Goal: Information Seeking & Learning: Learn about a topic

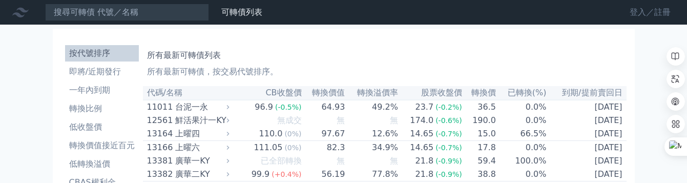
click at [664, 12] on link "登入／註冊" at bounding box center [650, 12] width 57 height 16
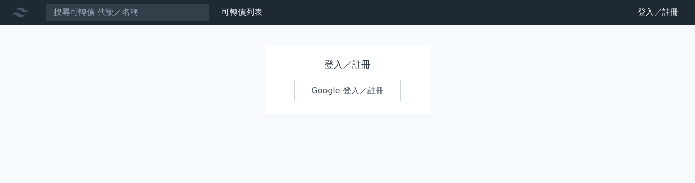
click at [373, 87] on link "Google 登入／註冊" at bounding box center [347, 91] width 107 height 22
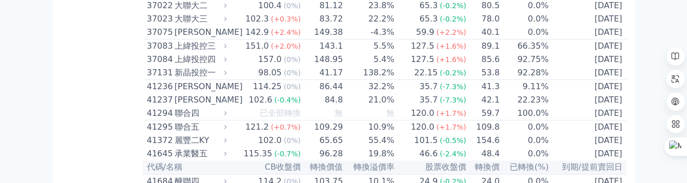
scroll to position [2922, 0]
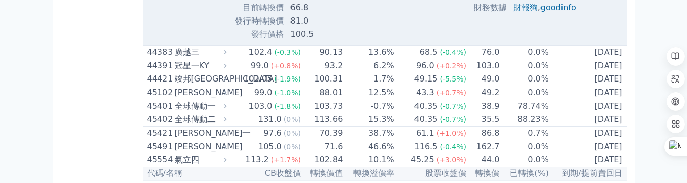
scroll to position [2973, 0]
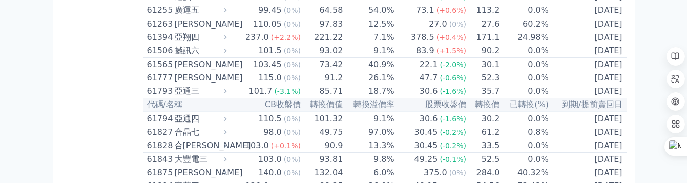
scroll to position [3742, 0]
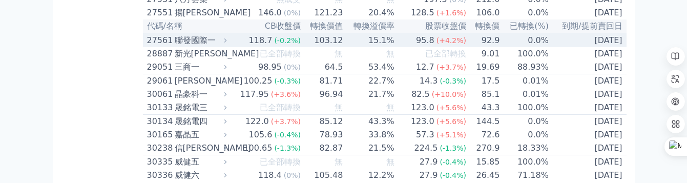
scroll to position [1282, 0]
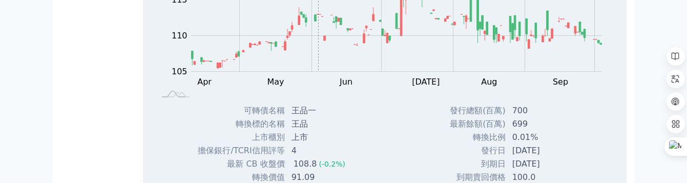
scroll to position [1333, 0]
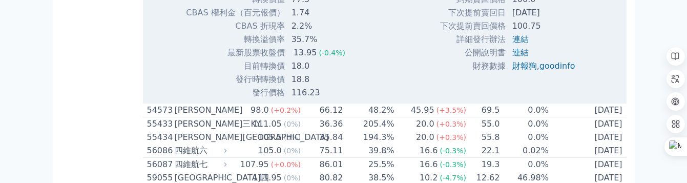
scroll to position [3640, 0]
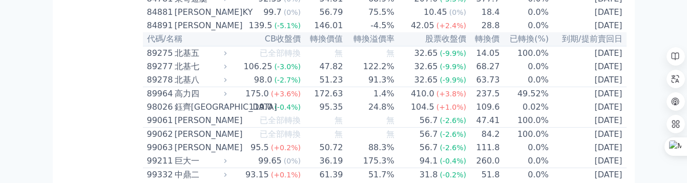
scroll to position [5742, 0]
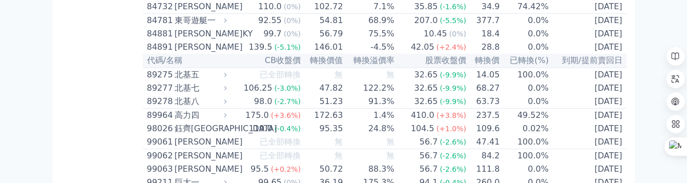
scroll to position [5998, 0]
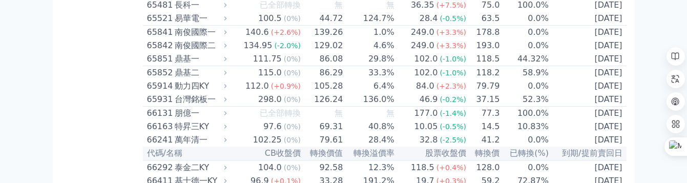
scroll to position [4460, 0]
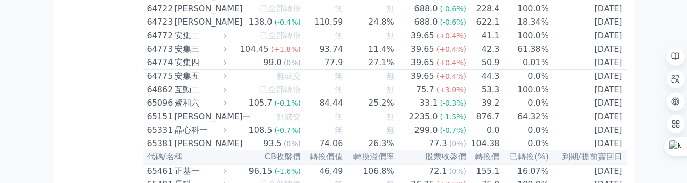
scroll to position [4716, 0]
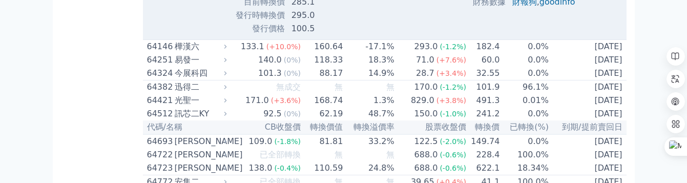
scroll to position [4870, 0]
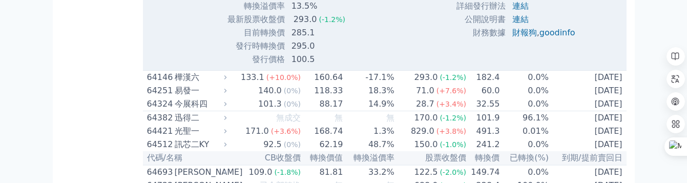
scroll to position [4768, 0]
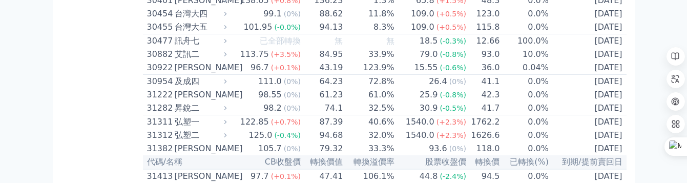
scroll to position [1589, 0]
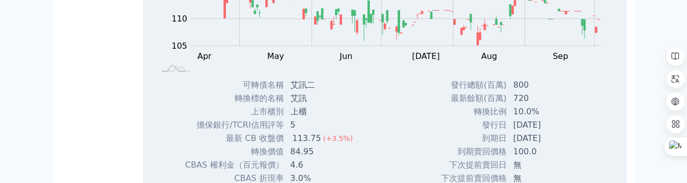
scroll to position [1641, 0]
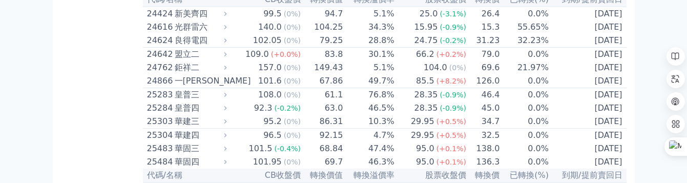
scroll to position [923, 0]
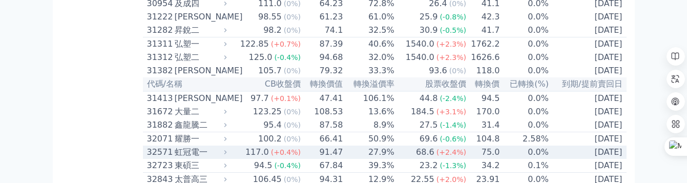
scroll to position [1897, 0]
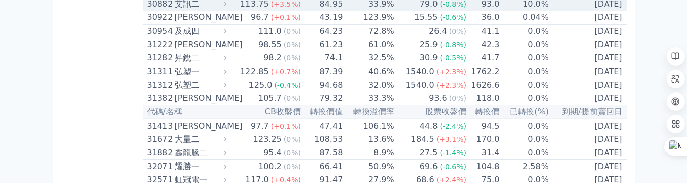
click at [166, 10] on div "30882" at bounding box center [159, 4] width 25 height 12
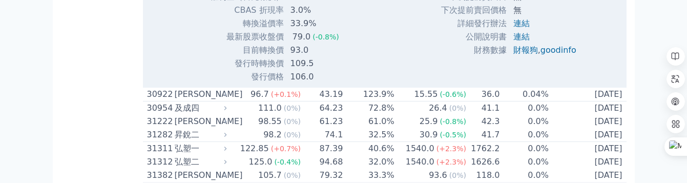
scroll to position [2204, 0]
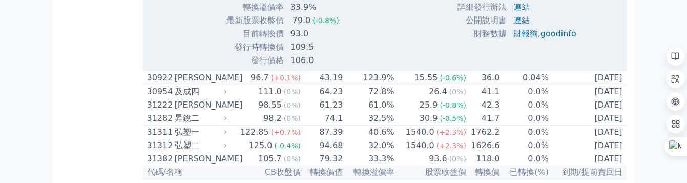
scroll to position [2153, 0]
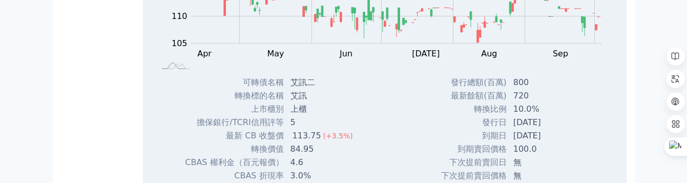
scroll to position [1897, 0]
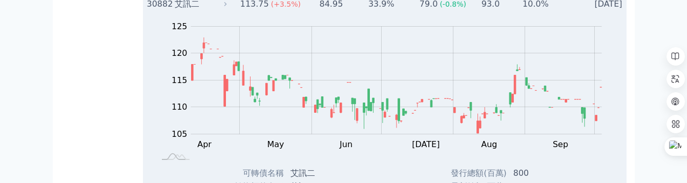
click at [150, 10] on div "30882" at bounding box center [159, 4] width 25 height 12
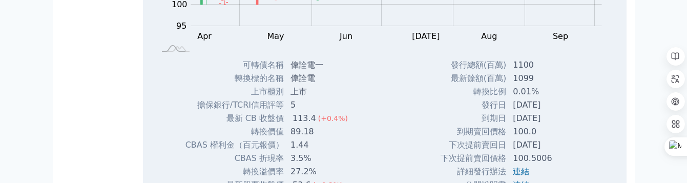
scroll to position [1025, 0]
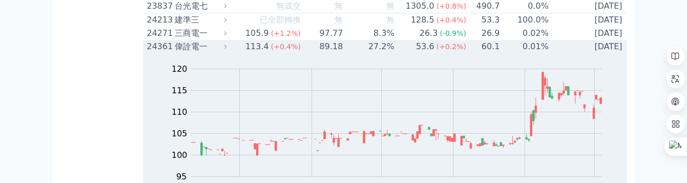
click at [148, 53] on div "24361" at bounding box center [159, 46] width 25 height 12
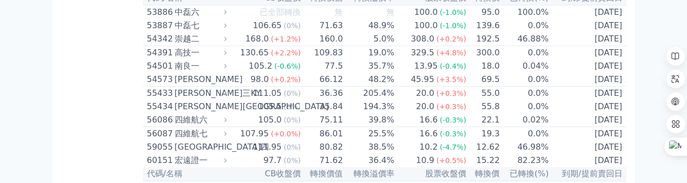
scroll to position [3435, 0]
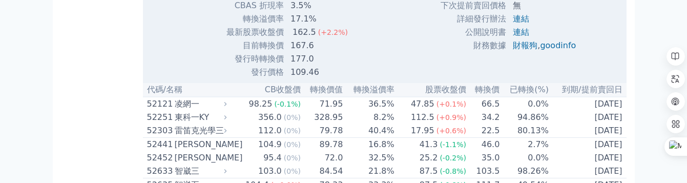
scroll to position [3486, 0]
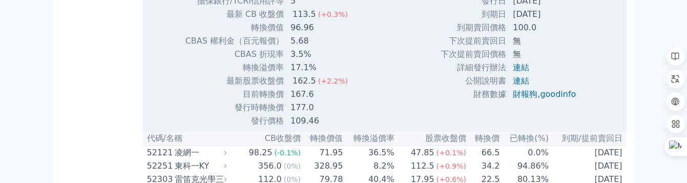
scroll to position [3435, 0]
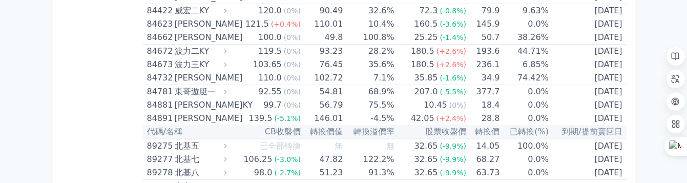
scroll to position [5896, 0]
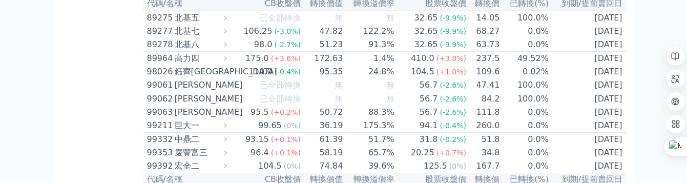
scroll to position [5998, 0]
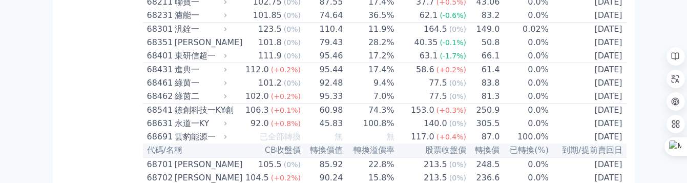
scroll to position [4866, 0]
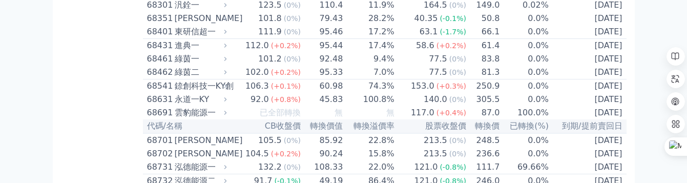
scroll to position [5224, 0]
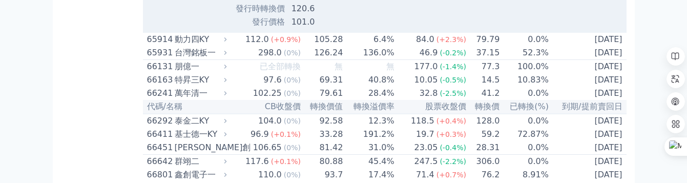
scroll to position [5276, 0]
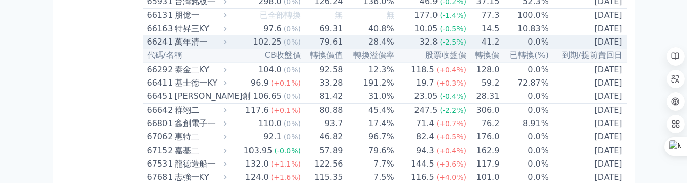
scroll to position [5071, 0]
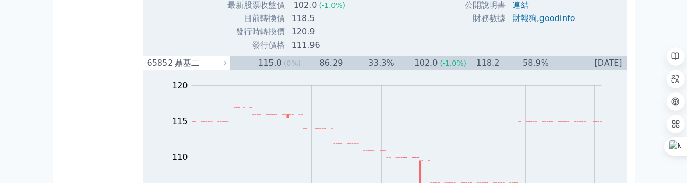
scroll to position [4763, 0]
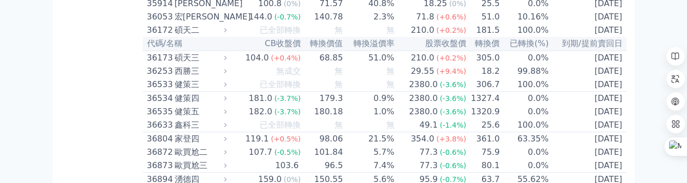
scroll to position [2354, 0]
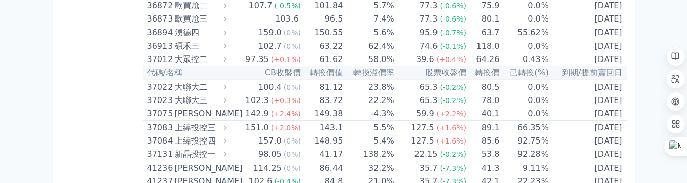
scroll to position [2712, 0]
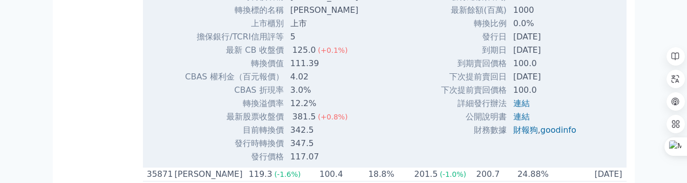
scroll to position [2764, 0]
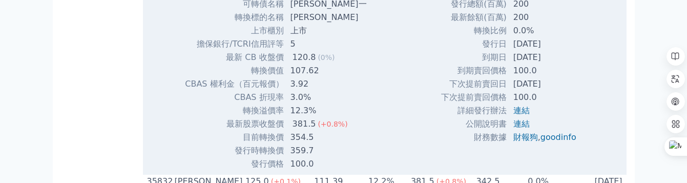
scroll to position [2405, 0]
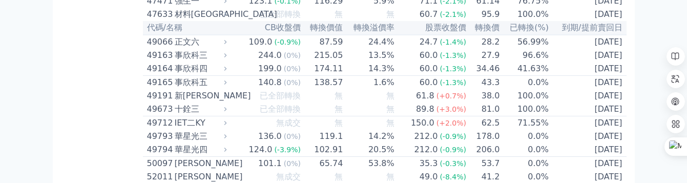
scroll to position [3071, 0]
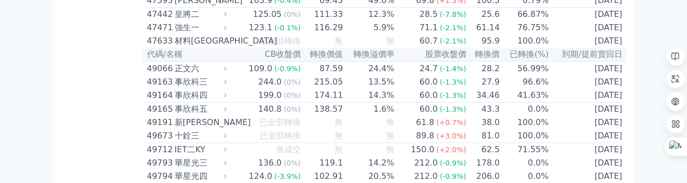
scroll to position [3379, 0]
